Goal: Information Seeking & Learning: Learn about a topic

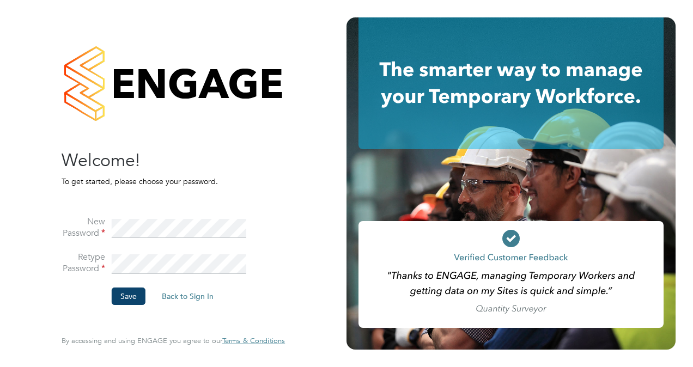
click at [109, 295] on li "Save Back to Sign In" at bounding box center [168, 302] width 212 height 28
click at [118, 295] on button "Save" at bounding box center [129, 296] width 34 height 17
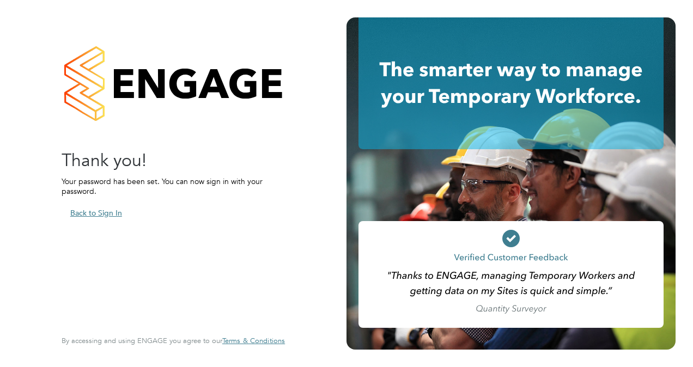
click at [99, 212] on button "Back to Sign In" at bounding box center [96, 212] width 69 height 17
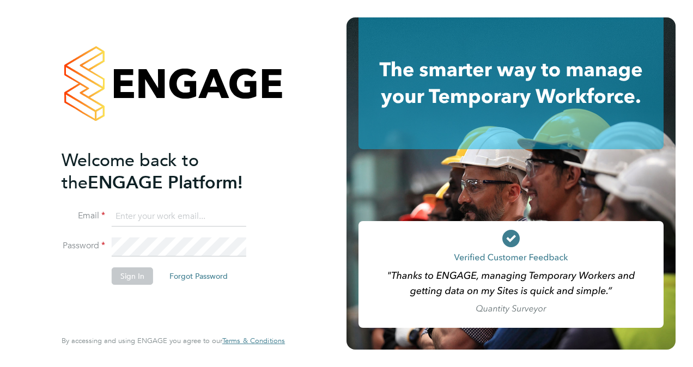
click at [143, 218] on input at bounding box center [179, 217] width 135 height 20
type input "paul.woods@BGIS.com"
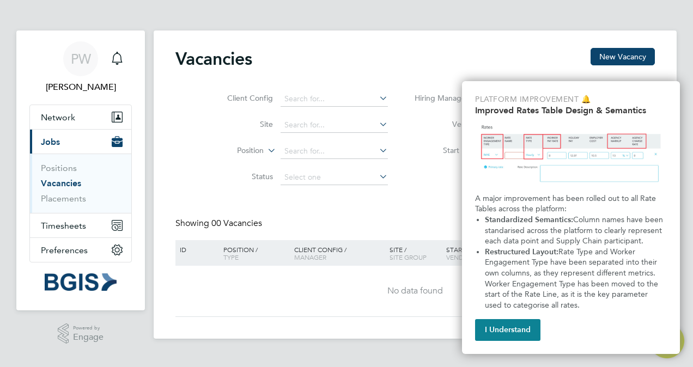
click at [507, 330] on button "I Understand" at bounding box center [507, 330] width 65 height 22
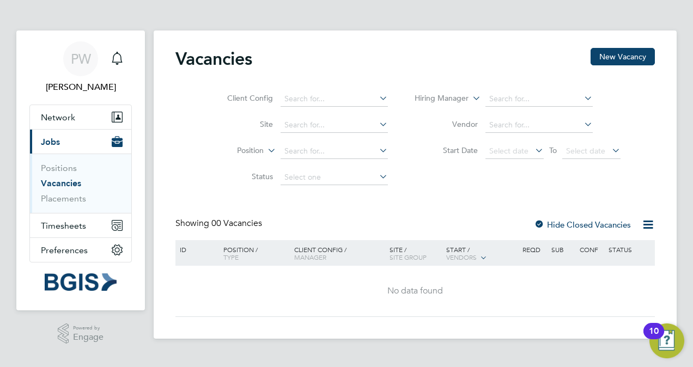
click at [662, 331] on div "10" at bounding box center [653, 331] width 21 height 16
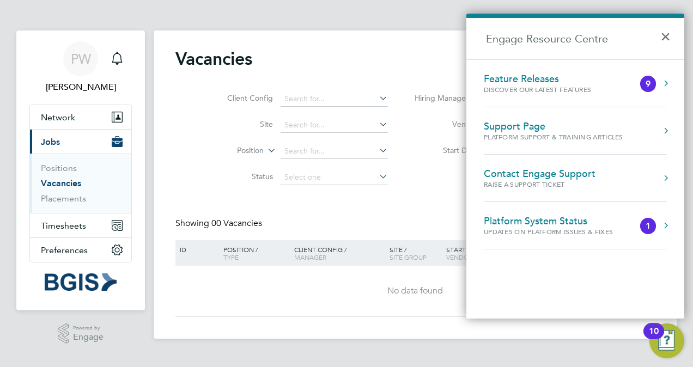
click at [661, 84] on button "Engage Resource Centre" at bounding box center [665, 83] width 11 height 11
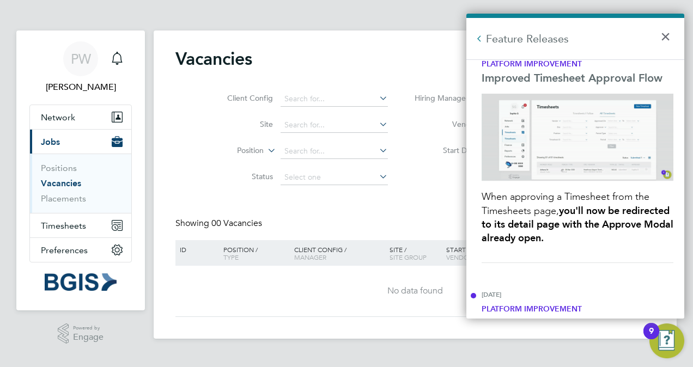
scroll to position [54, 0]
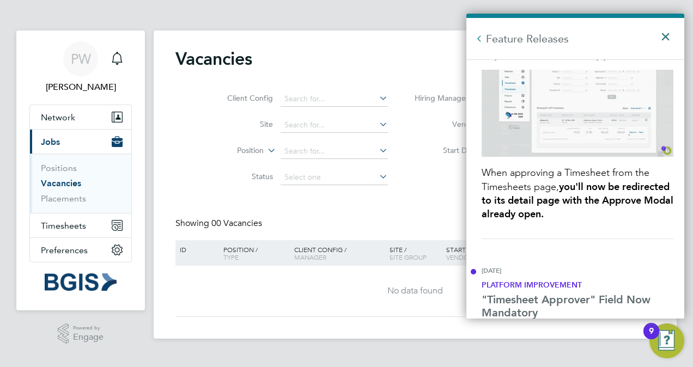
click at [660, 39] on button "×" at bounding box center [668, 33] width 16 height 24
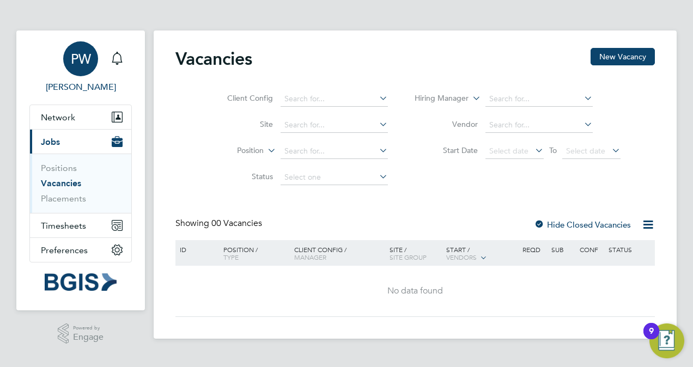
click at [81, 92] on span "[PERSON_NAME]" at bounding box center [80, 87] width 102 height 13
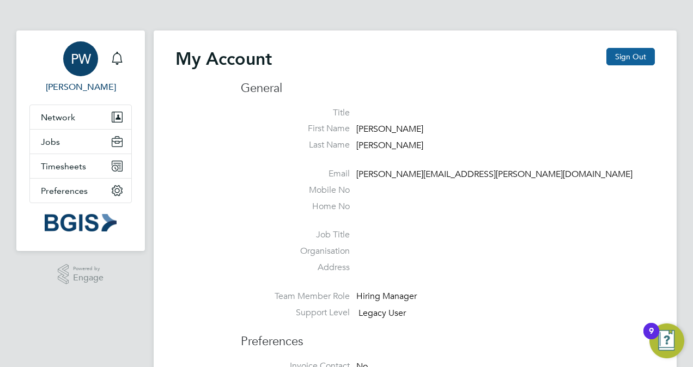
click at [631, 56] on button "Sign Out" at bounding box center [630, 56] width 48 height 17
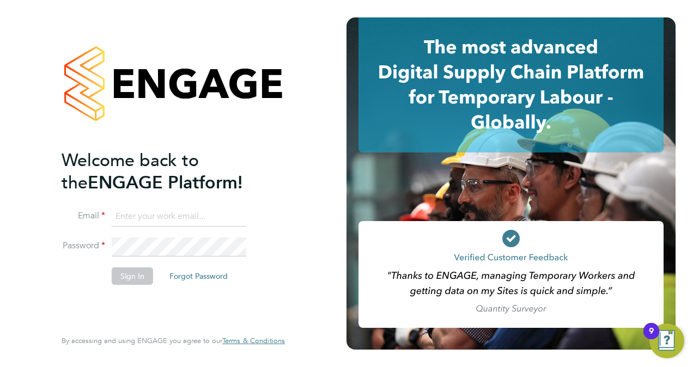
click at [198, 208] on input at bounding box center [179, 217] width 135 height 20
click at [211, 218] on input at bounding box center [179, 217] width 135 height 20
click at [199, 214] on input at bounding box center [179, 217] width 135 height 20
type input "paul.woods@bgis.com"
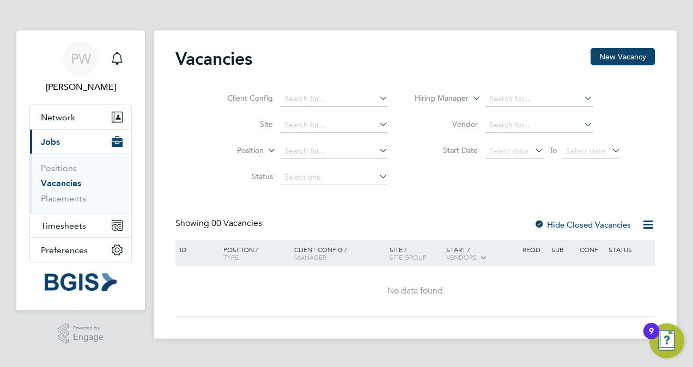
click at [651, 222] on icon at bounding box center [648, 225] width 14 height 14
click at [611, 194] on div "Vacancies New Vacancy Client Config Site Position Status Hiring Manager Vendor …" at bounding box center [414, 182] width 479 height 269
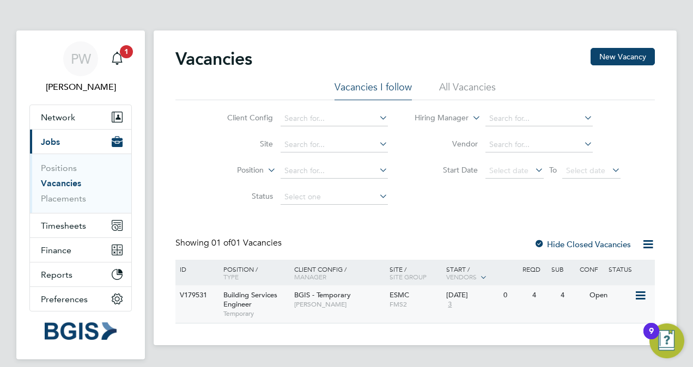
click at [316, 304] on span "[PERSON_NAME]" at bounding box center [339, 304] width 90 height 9
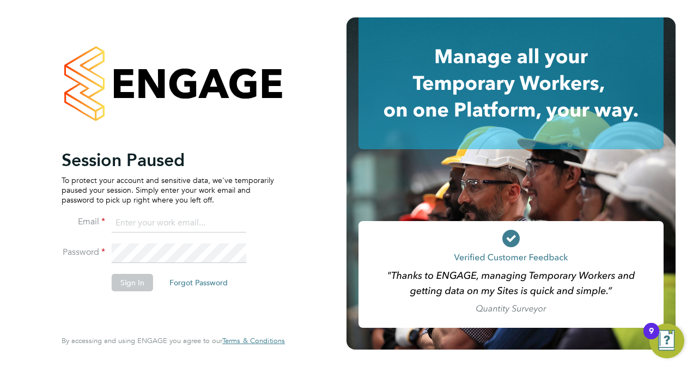
click at [172, 222] on input at bounding box center [179, 224] width 135 height 20
type input "[PERSON_NAME][EMAIL_ADDRESS][PERSON_NAME][DOMAIN_NAME]"
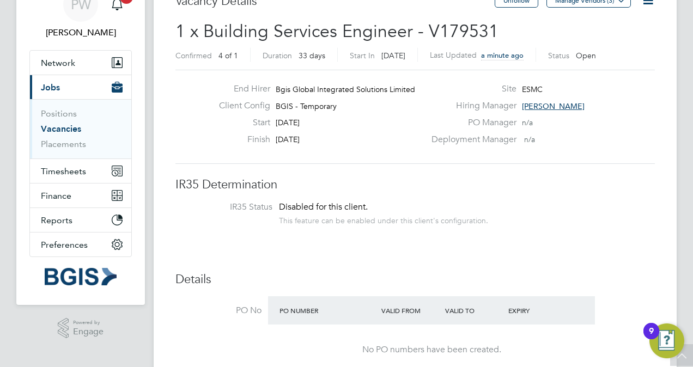
click at [380, 213] on div "This feature can be enabled under this client's configuration." at bounding box center [383, 219] width 209 height 13
click at [56, 125] on link "Vacancies" at bounding box center [61, 129] width 40 height 10
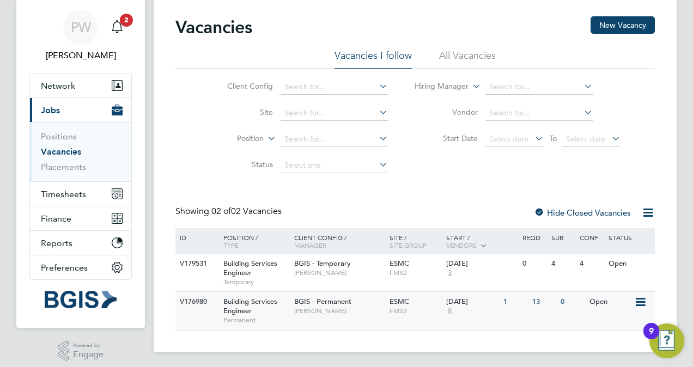
click at [296, 302] on span "BGIS - Permanent" at bounding box center [322, 301] width 57 height 9
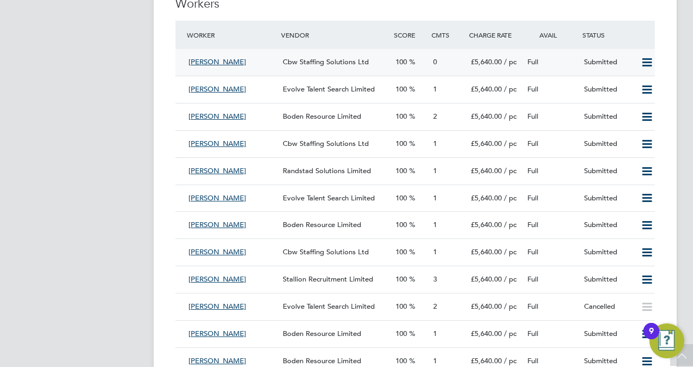
click at [307, 59] on span "Cbw Staffing Solutions Ltd" at bounding box center [326, 61] width 86 height 9
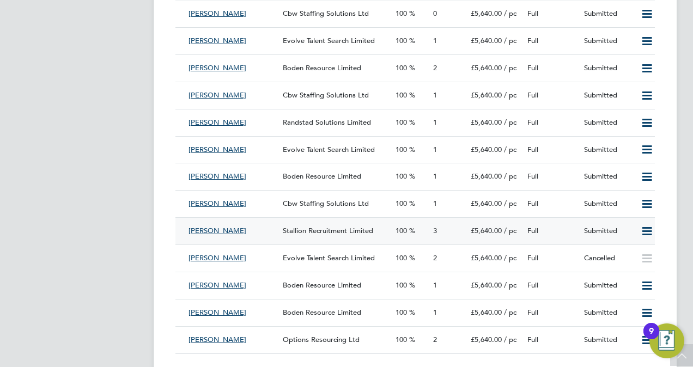
scroll to position [1565, 0]
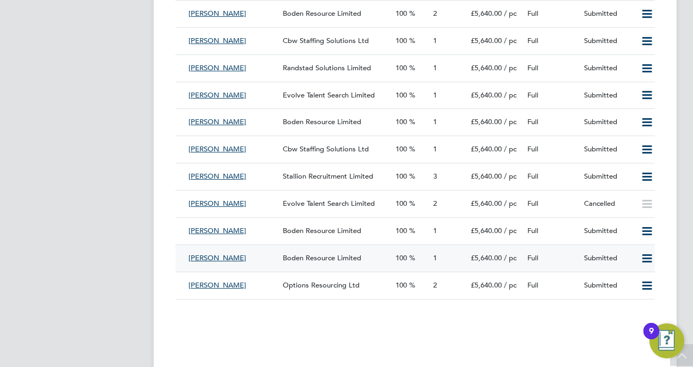
click at [324, 260] on span "Boden Resource Limited" at bounding box center [322, 257] width 78 height 9
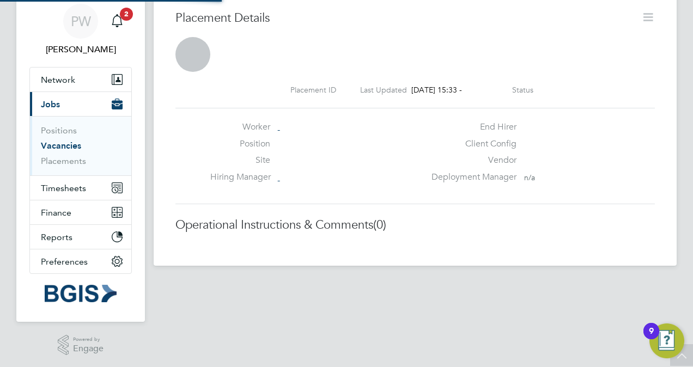
scroll to position [5, 5]
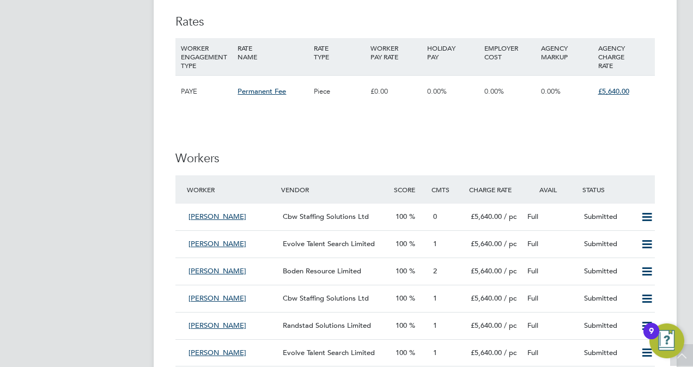
click at [610, 106] on div "£5,640.00" at bounding box center [623, 92] width 57 height 32
drag, startPoint x: 596, startPoint y: 127, endPoint x: 590, endPoint y: 143, distance: 16.4
drag, startPoint x: 590, startPoint y: 143, endPoint x: 313, endPoint y: 137, distance: 277.3
click at [313, 137] on div "IR35 Determination IR35 Status Disabled for this client. This feature can be en…" at bounding box center [414, 300] width 479 height 2753
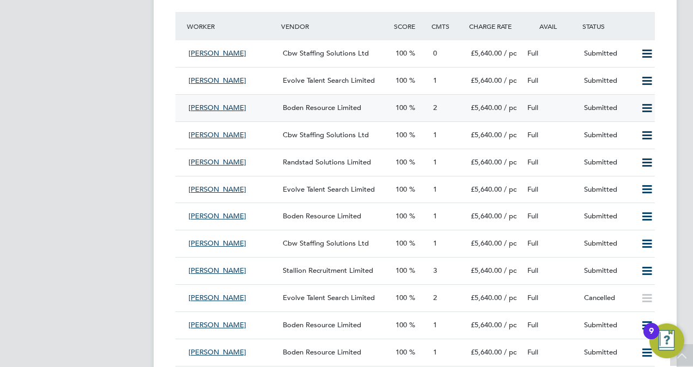
click at [338, 104] on span "Boden Resource Limited" at bounding box center [322, 107] width 78 height 9
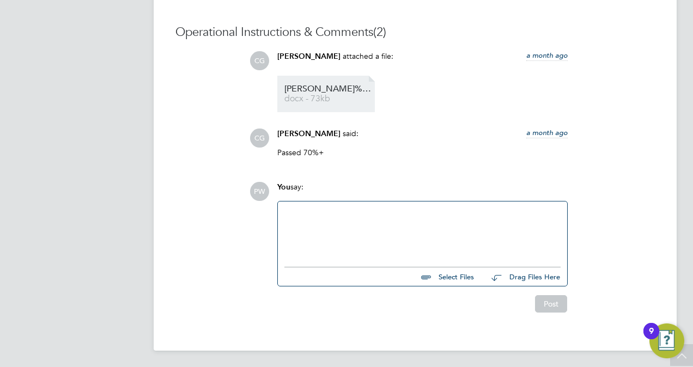
click at [325, 94] on link "Earl%20McLean%20-%20Boden%20Group%20CV docx - 73kb" at bounding box center [327, 94] width 87 height 18
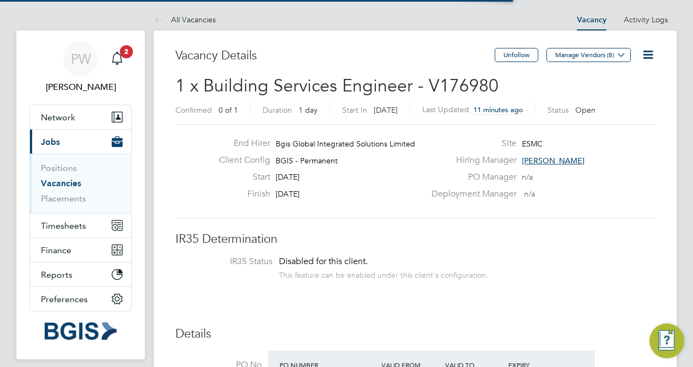
scroll to position [19, 94]
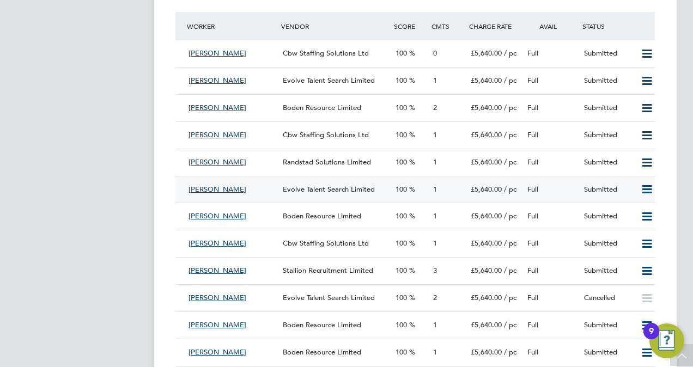
click at [343, 188] on span "Evolve Talent Search Limited" at bounding box center [329, 189] width 92 height 9
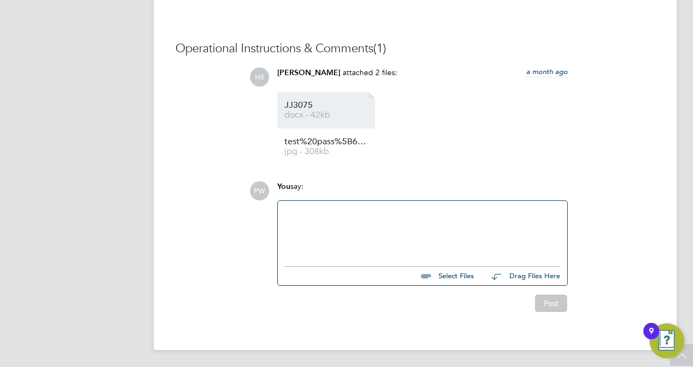
click at [327, 109] on link "JJ3075 docx - 42kb" at bounding box center [327, 110] width 87 height 18
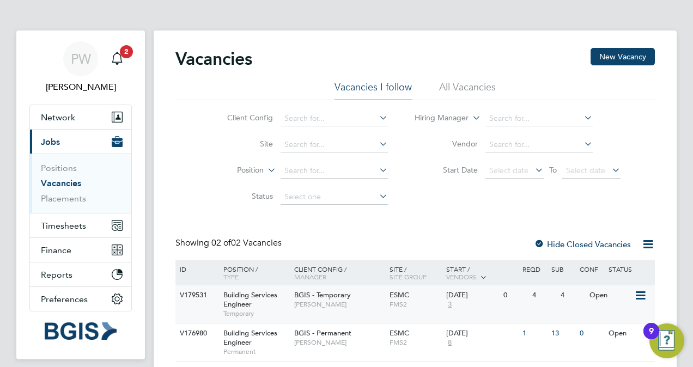
click at [327, 297] on span "BGIS - Temporary" at bounding box center [322, 294] width 57 height 9
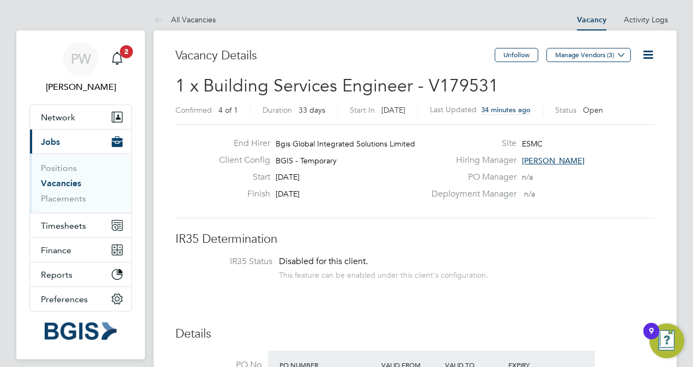
drag, startPoint x: 616, startPoint y: 202, endPoint x: 610, endPoint y: 210, distance: 10.1
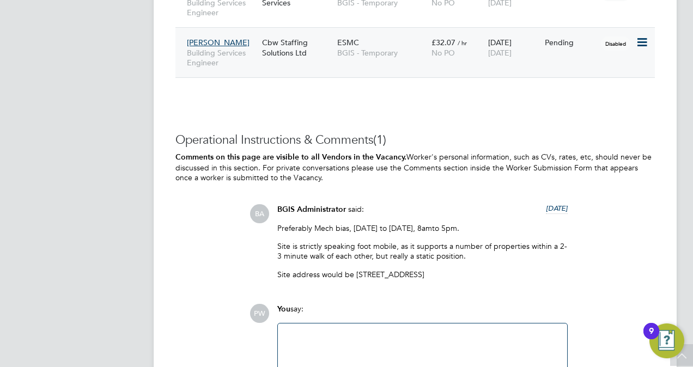
click at [207, 39] on span "[PERSON_NAME]" at bounding box center [218, 43] width 63 height 10
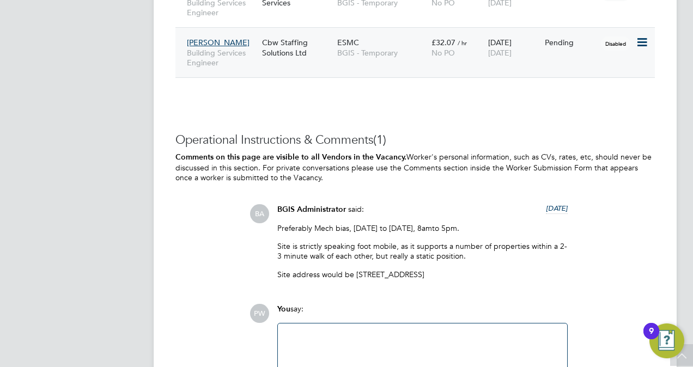
click at [271, 41] on div "Cbw Staffing Solutions Ltd" at bounding box center [296, 47] width 75 height 31
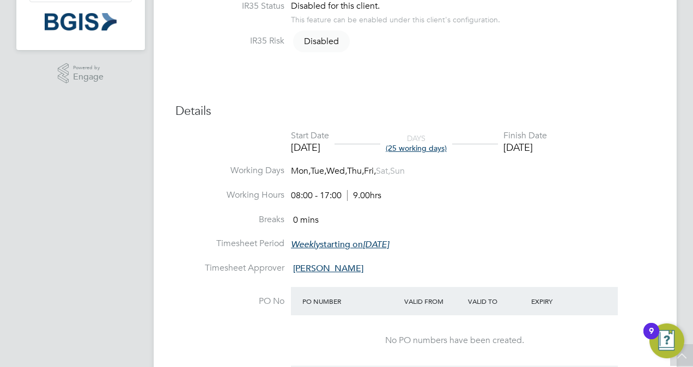
scroll to position [327, 0]
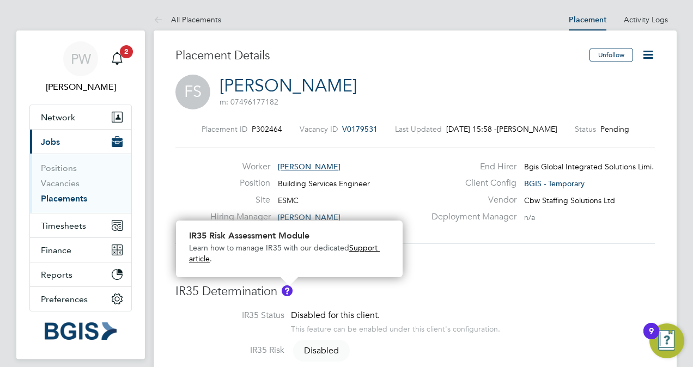
click at [291, 288] on img "About IR35" at bounding box center [287, 290] width 11 height 11
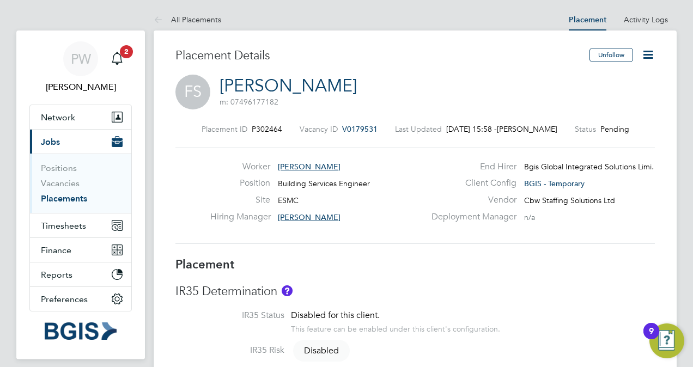
click at [291, 288] on img "About IR35" at bounding box center [287, 290] width 11 height 11
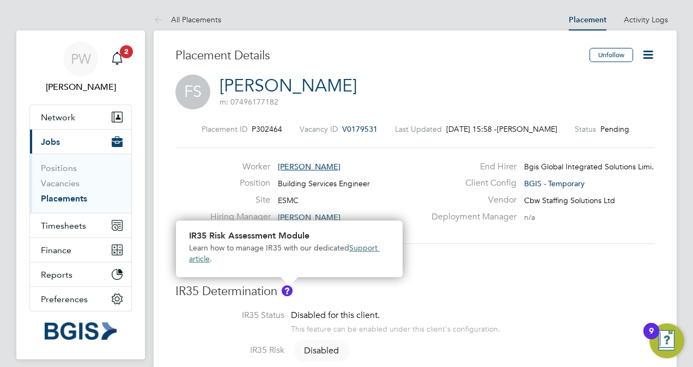
click at [198, 260] on link "Support article" at bounding box center [284, 253] width 191 height 20
